Goal: Information Seeking & Learning: Ask a question

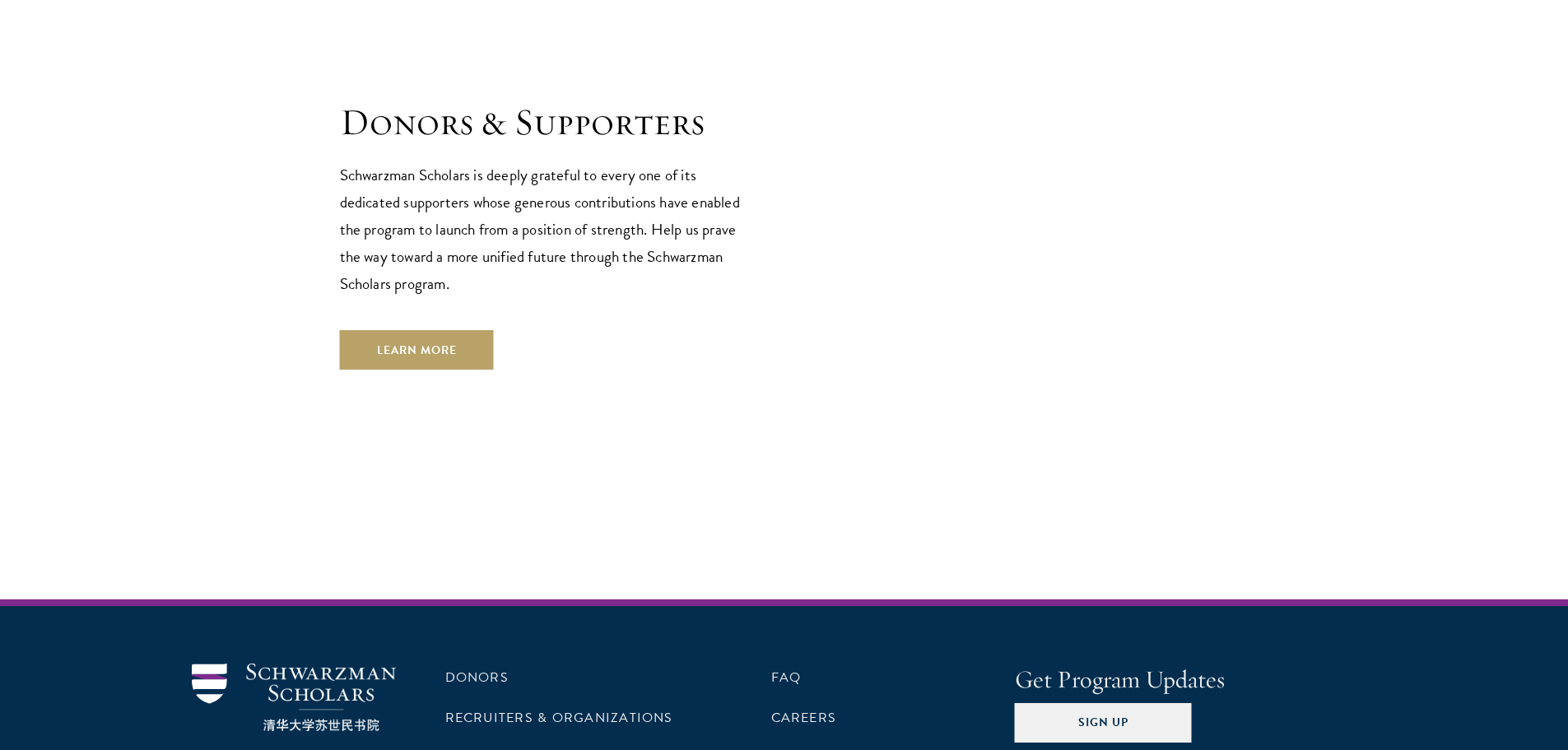
scroll to position [4735, 0]
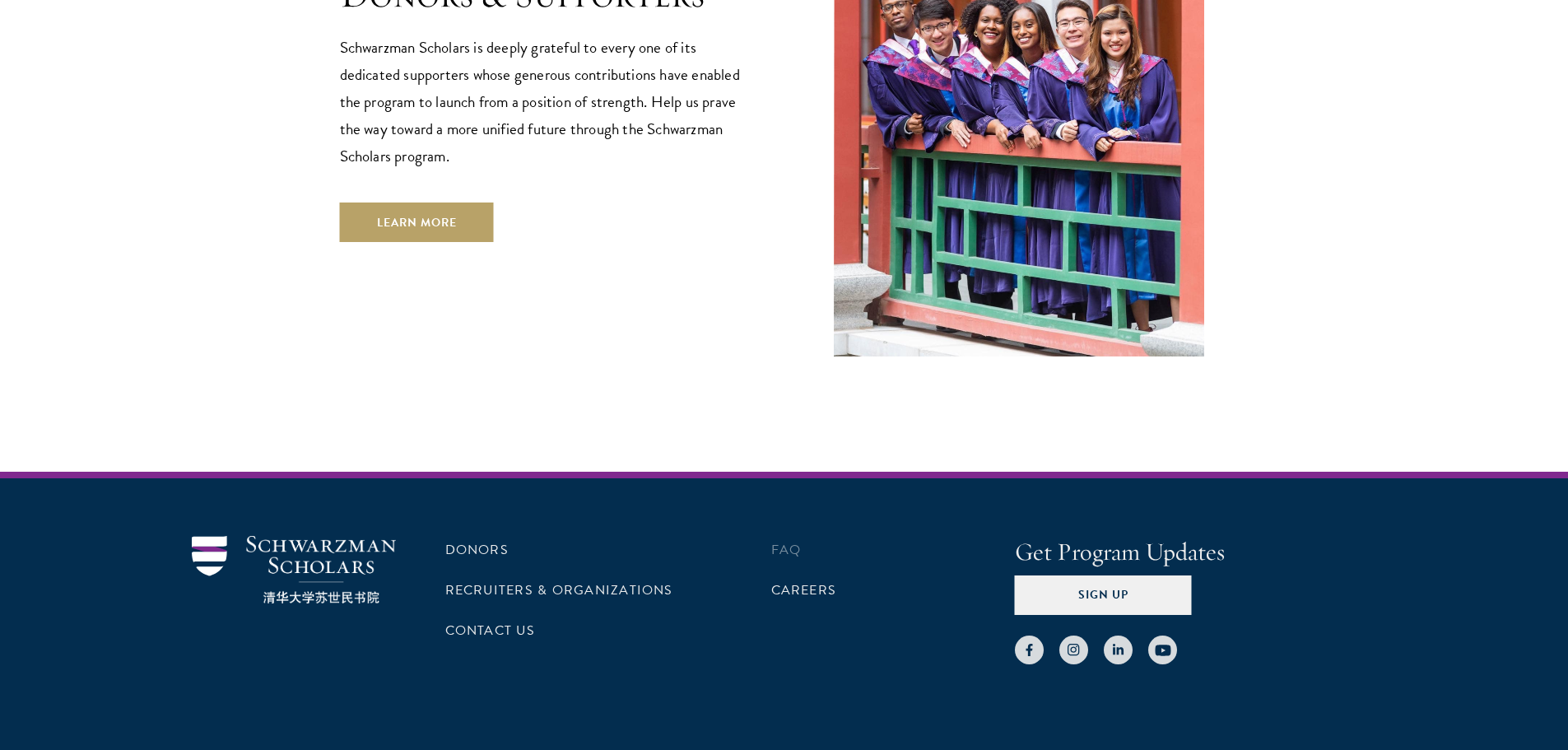
click at [801, 536] on li "FAQ" at bounding box center [893, 550] width 244 height 28
click at [780, 540] on link "FAQ" at bounding box center [787, 550] width 31 height 20
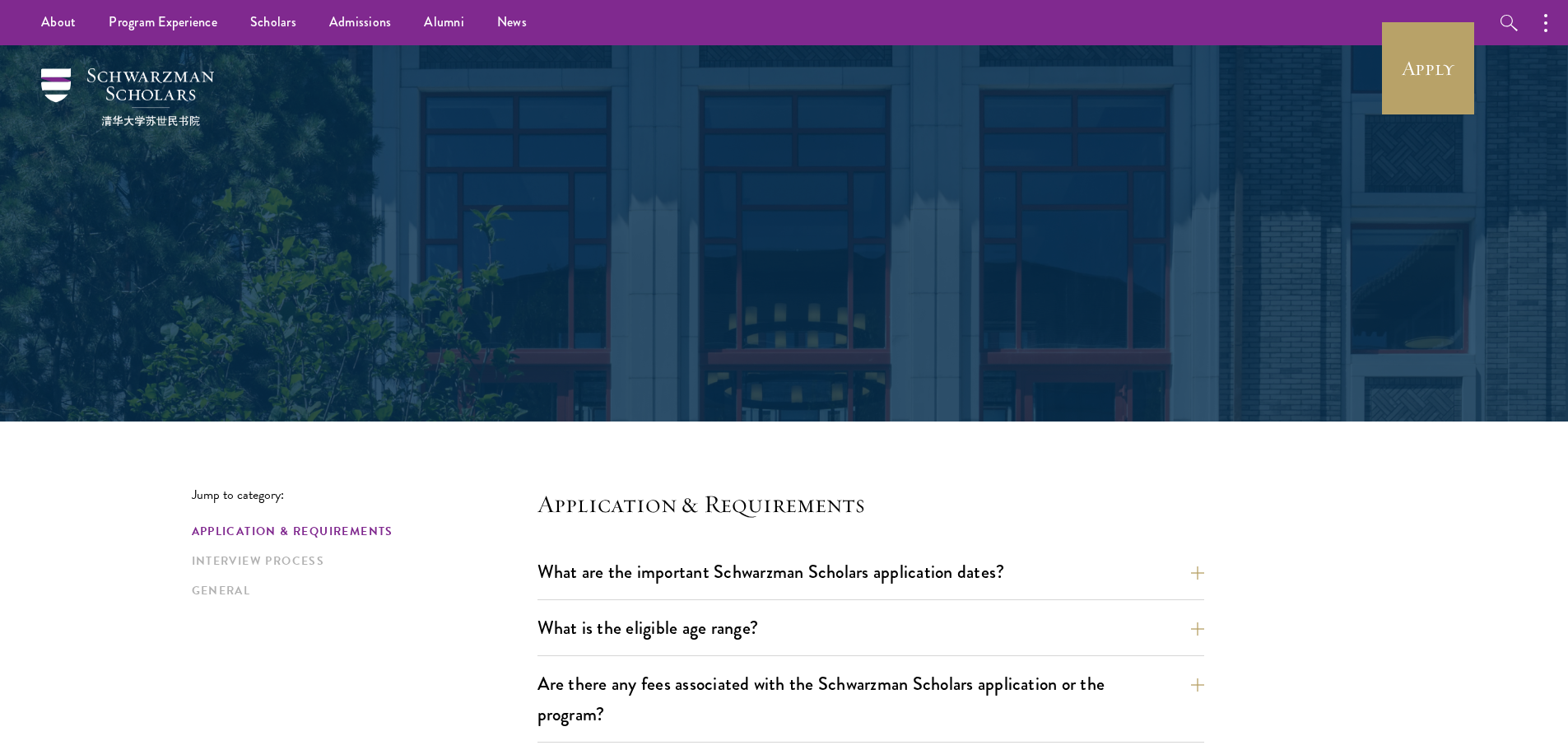
scroll to position [330, 0]
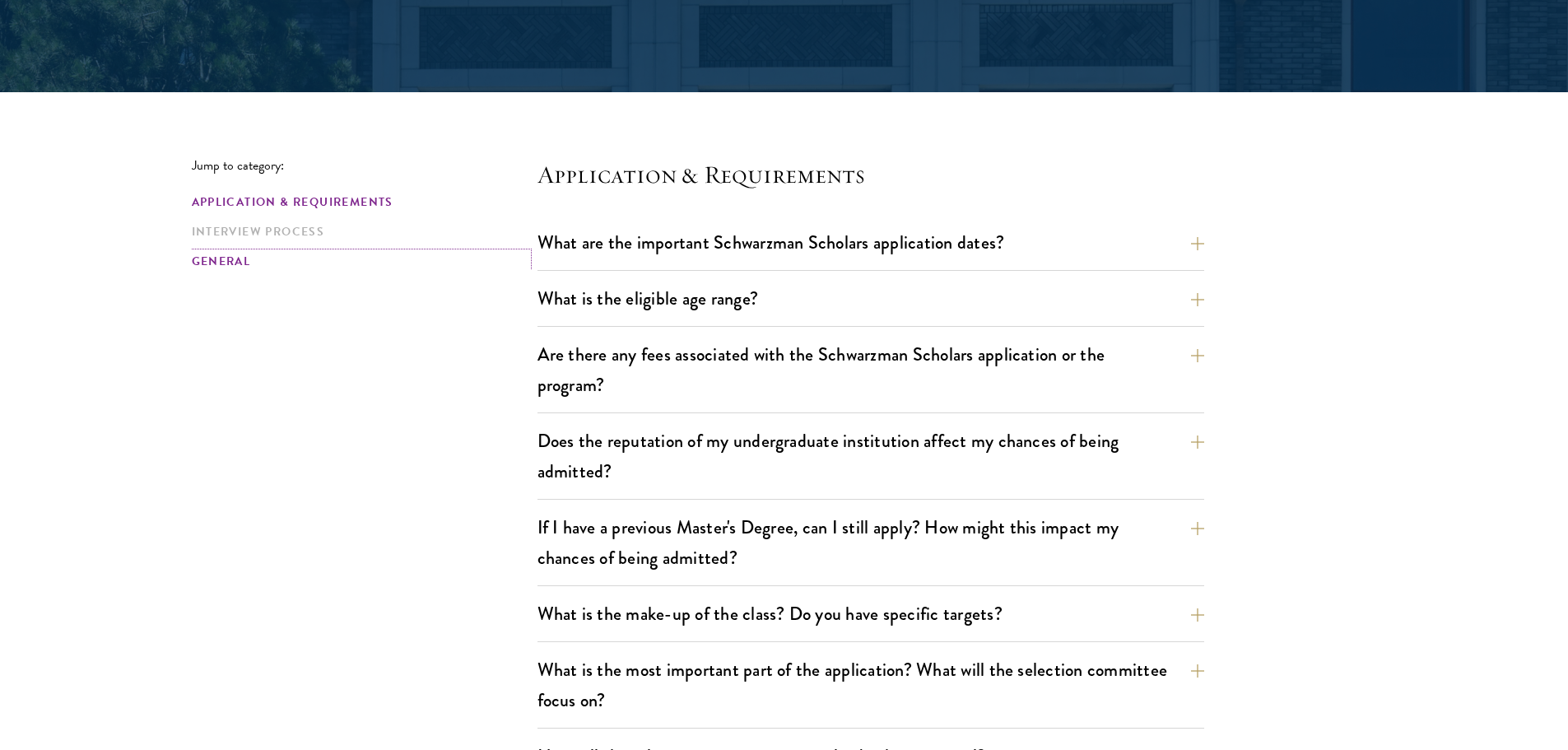
click at [251, 256] on link "General" at bounding box center [359, 261] width 336 height 17
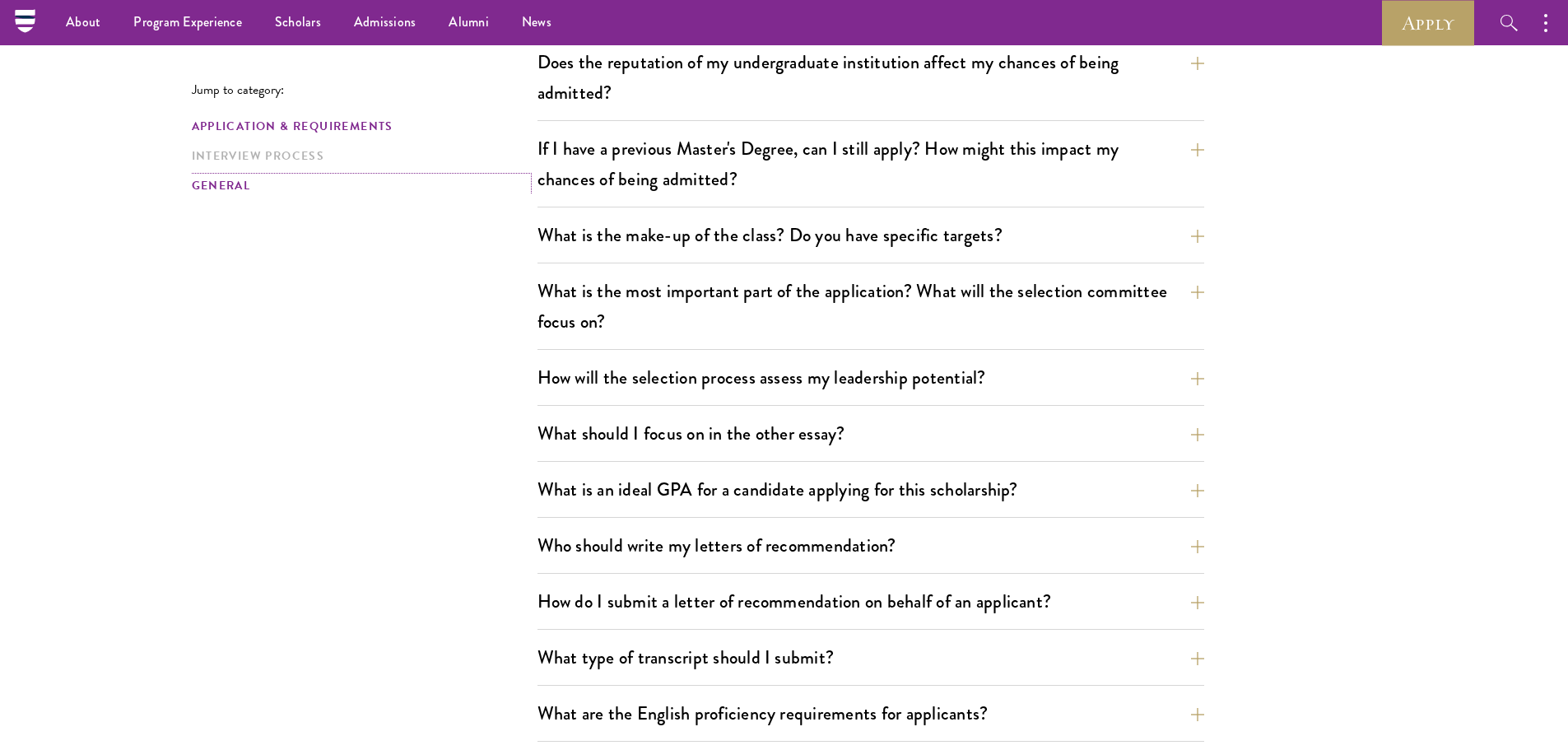
scroll to position [214, 0]
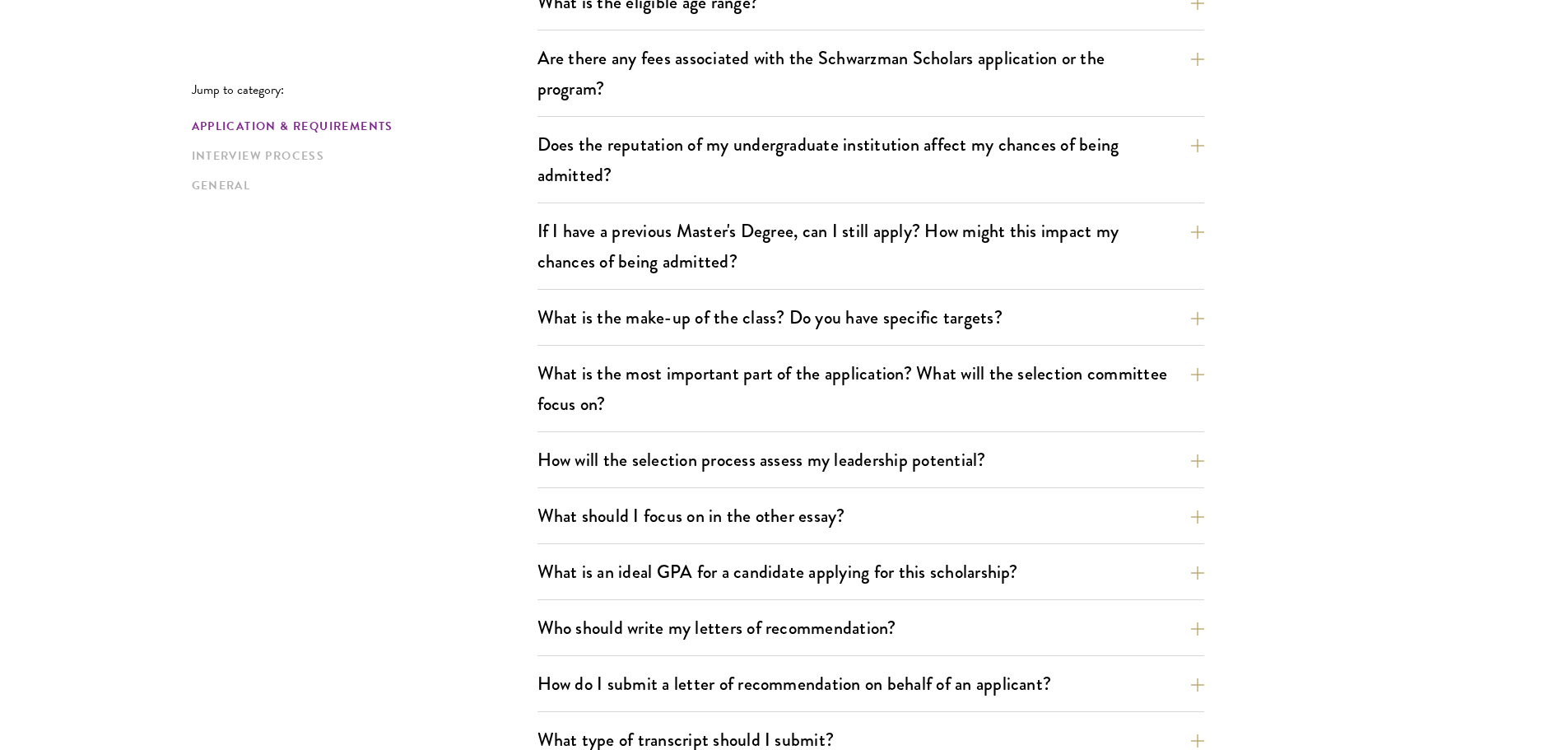
scroll to position [1119, 0]
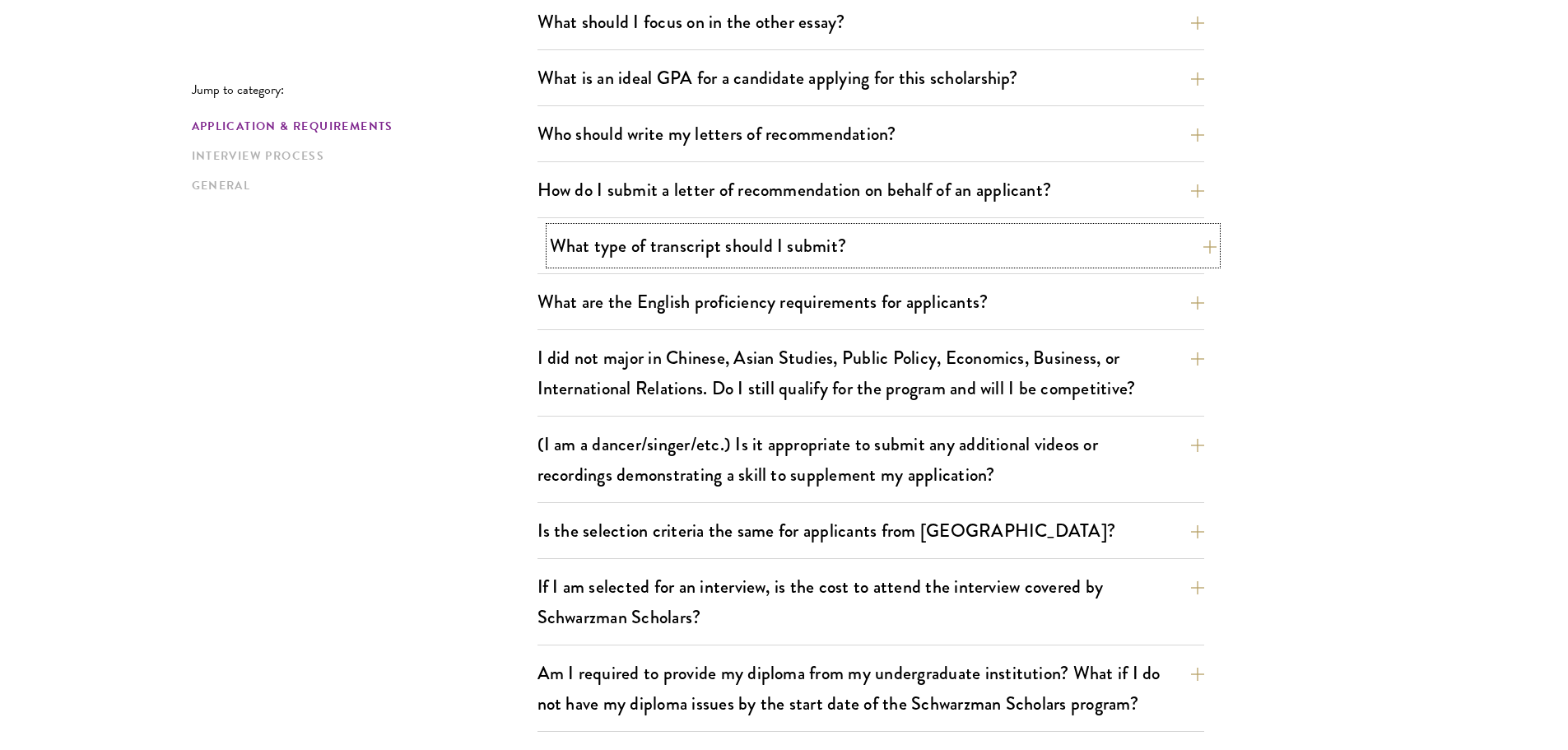
click at [722, 249] on button "What type of transcript should I submit?" at bounding box center [883, 245] width 667 height 37
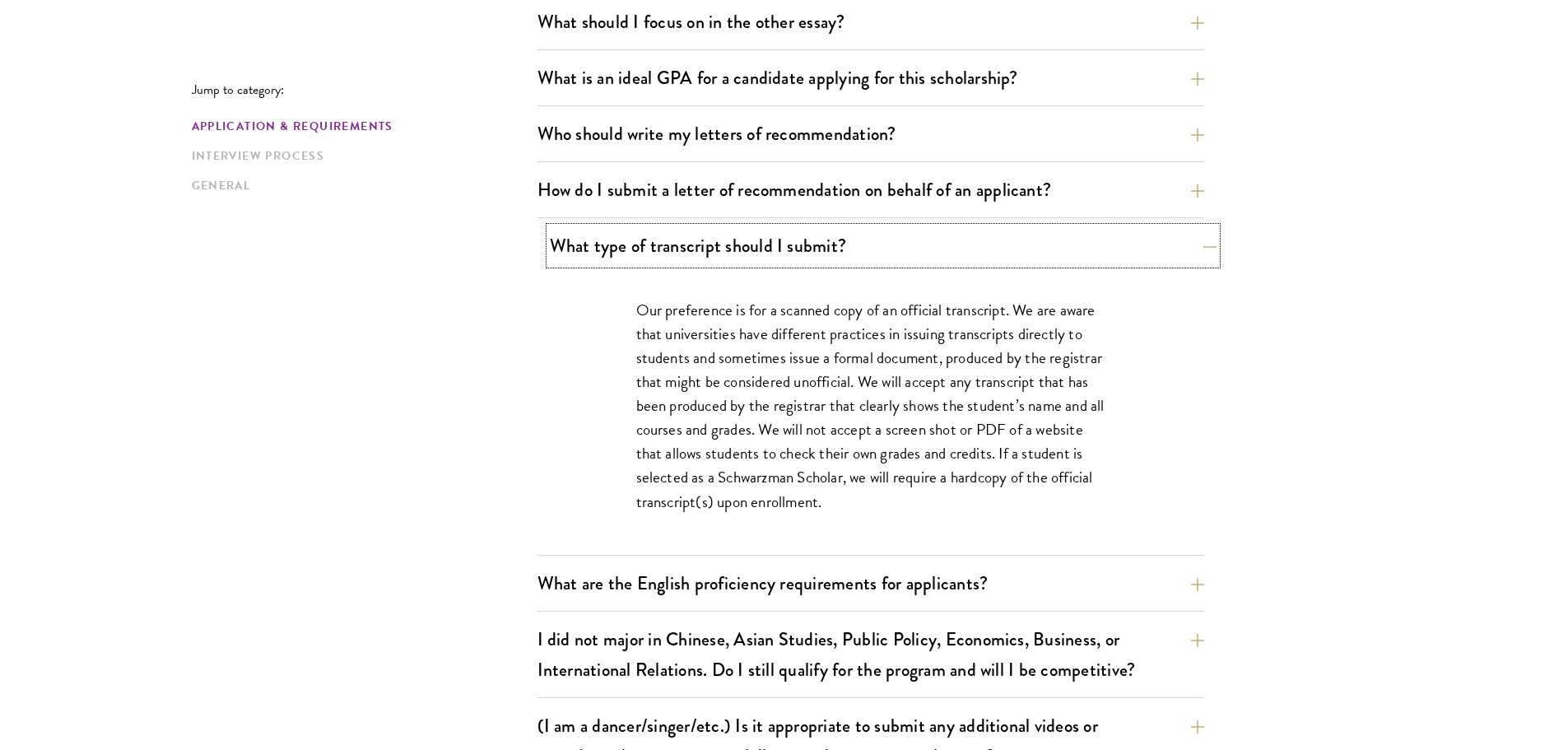
click at [722, 249] on button "What type of transcript should I submit?" at bounding box center [883, 245] width 667 height 37
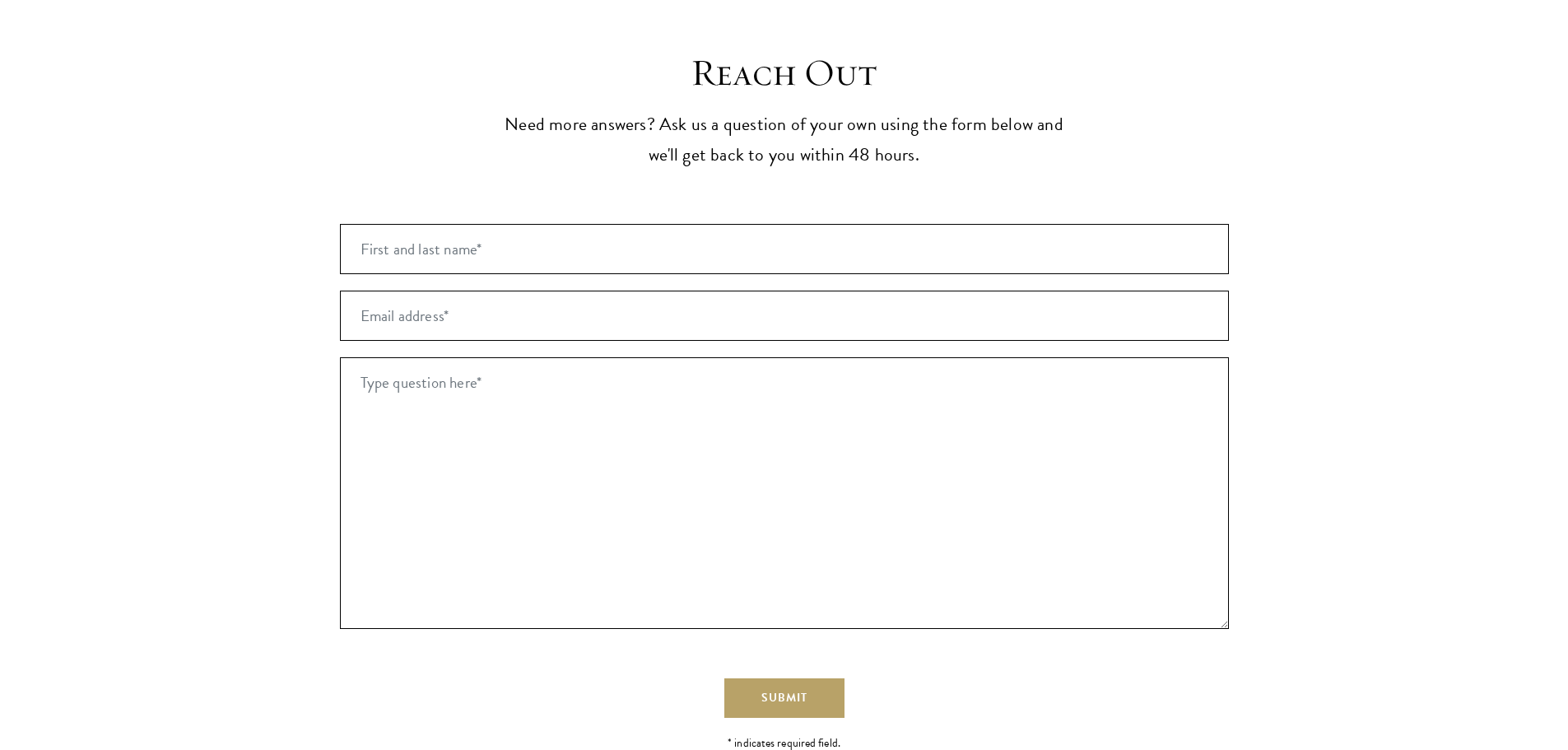
scroll to position [3012, 0]
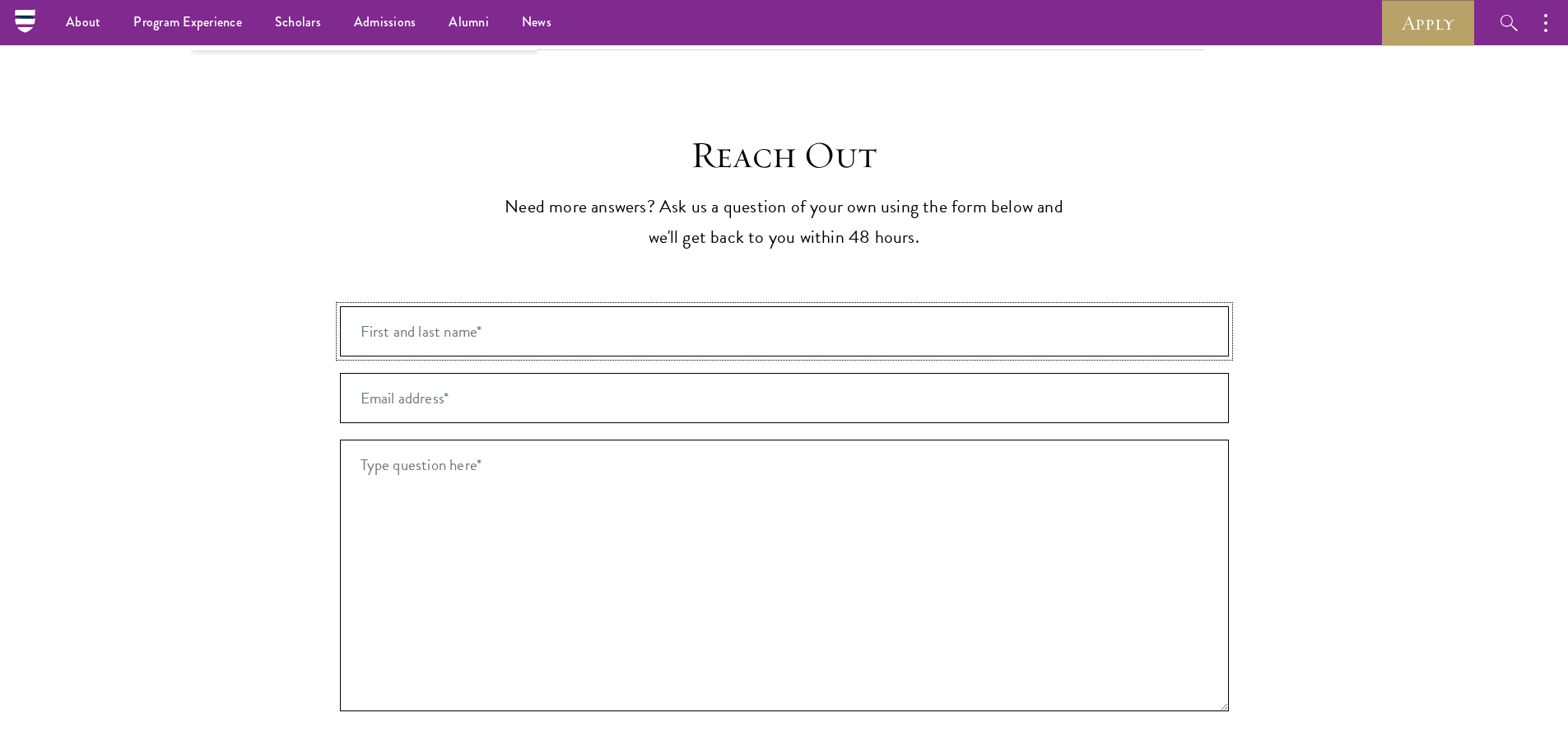
click at [590, 306] on input "First and last name* *" at bounding box center [784, 330] width 888 height 50
click at [757, 439] on textarea "Type question here* *" at bounding box center [784, 575] width 888 height 272
